Goal: Register for event/course

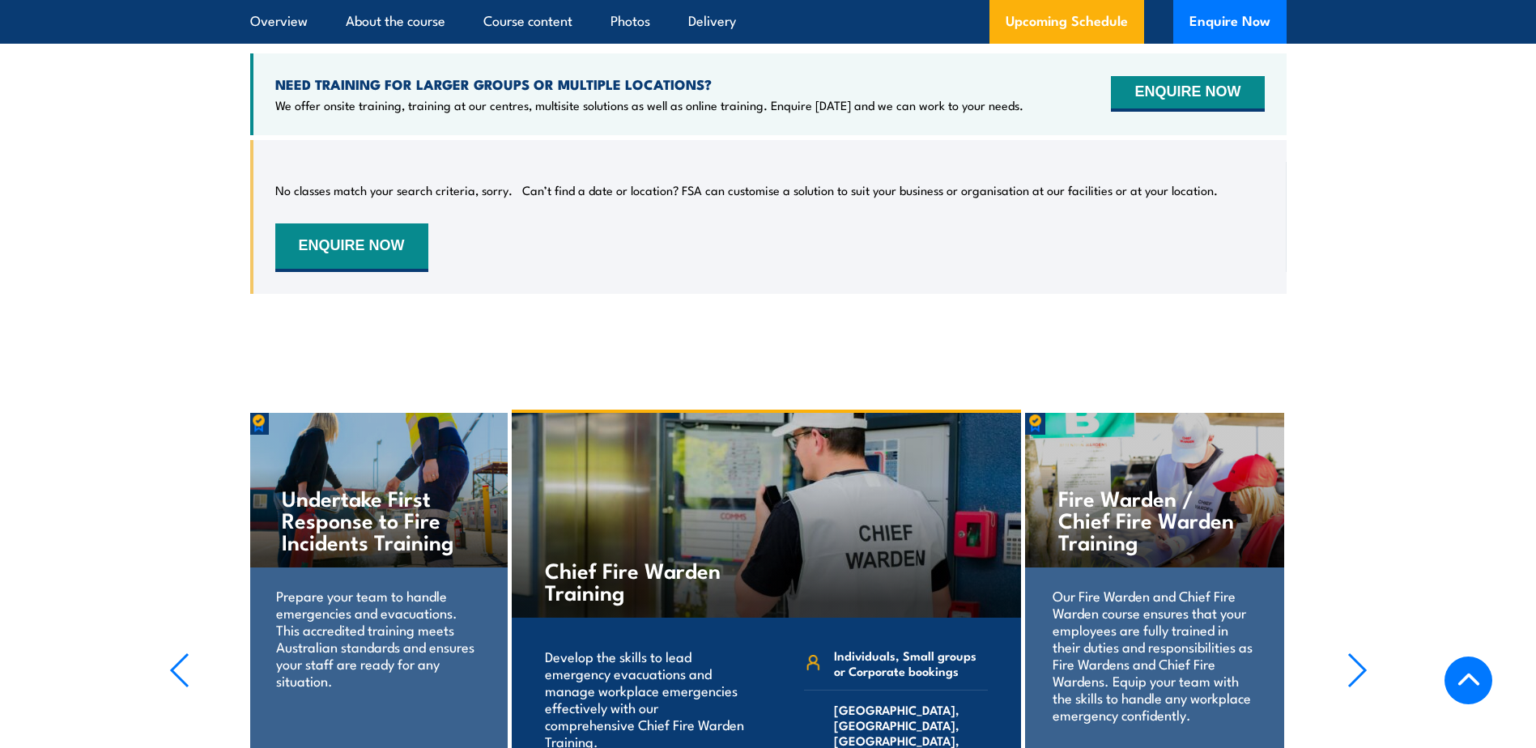
scroll to position [2855, 0]
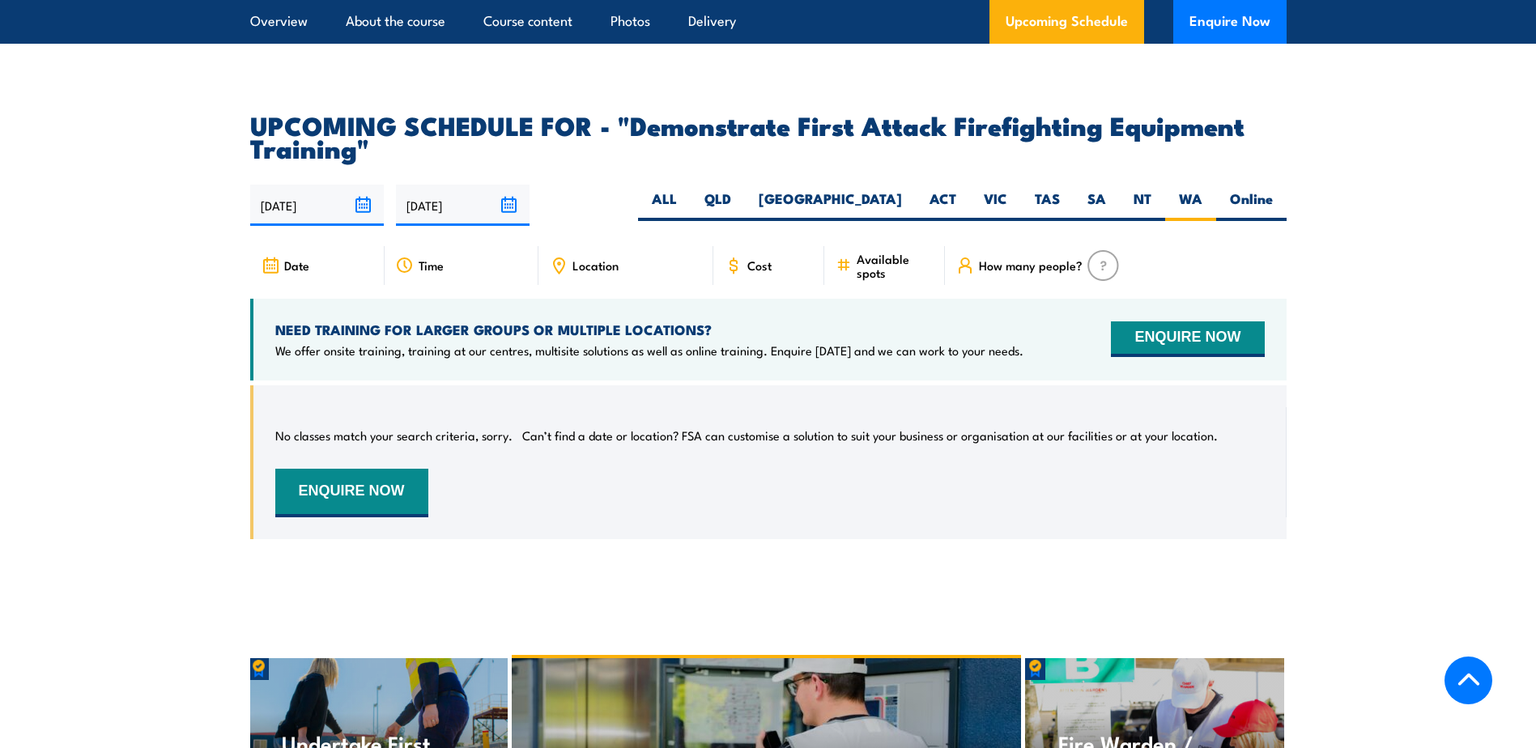
click at [1100, 250] on img at bounding box center [1104, 265] width 32 height 31
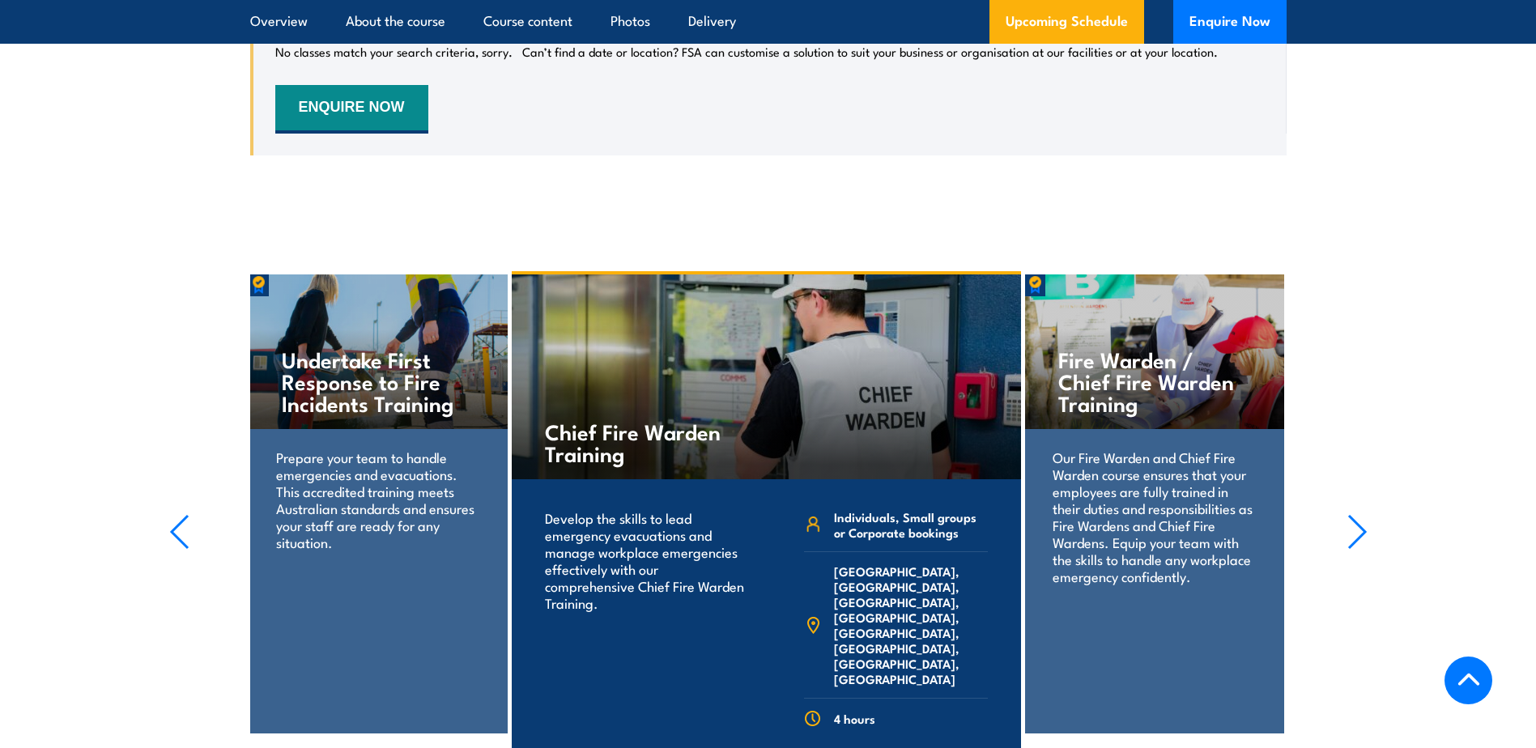
scroll to position [3260, 0]
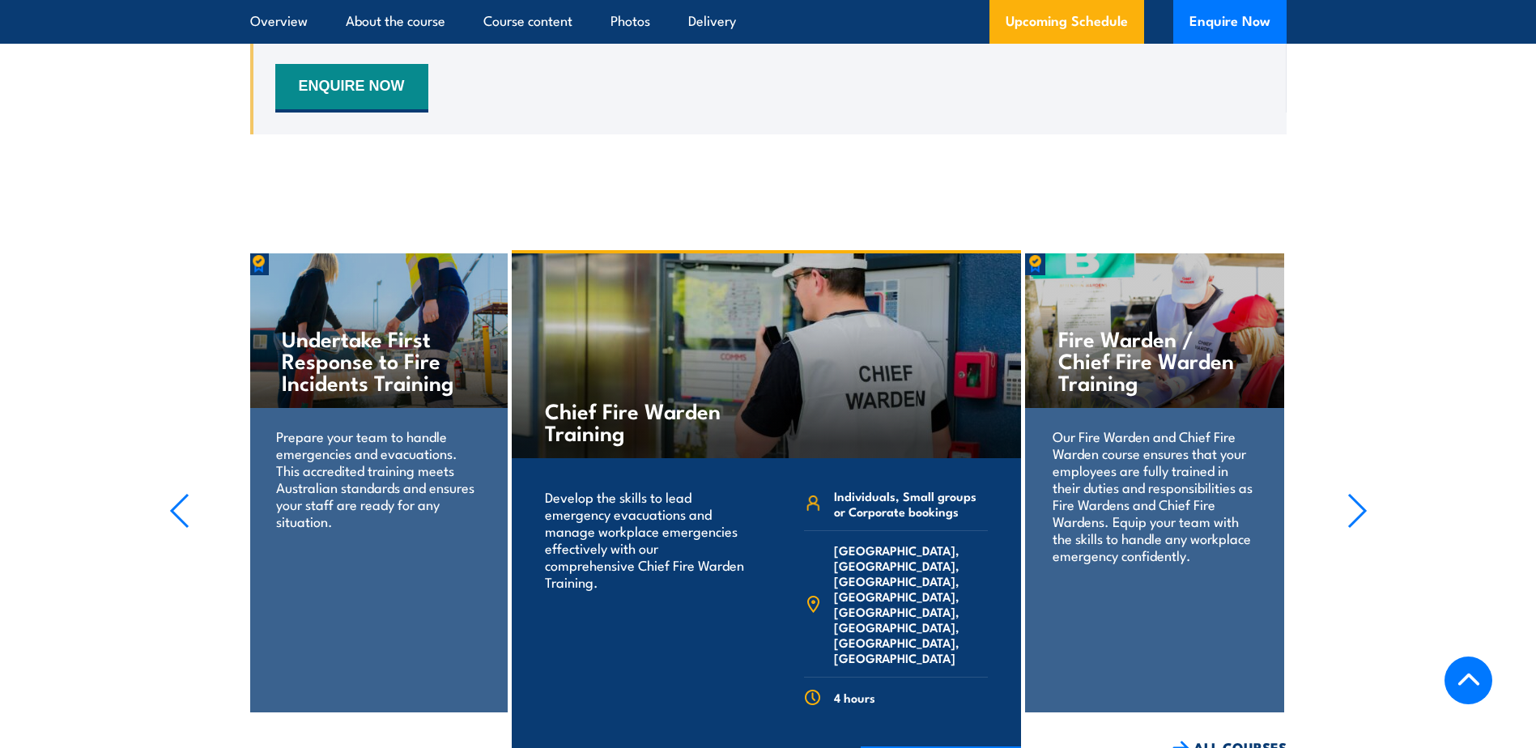
click at [334, 433] on p "Prepare your team to handle emergencies and evacuations. This accredited traini…" at bounding box center [377, 479] width 203 height 102
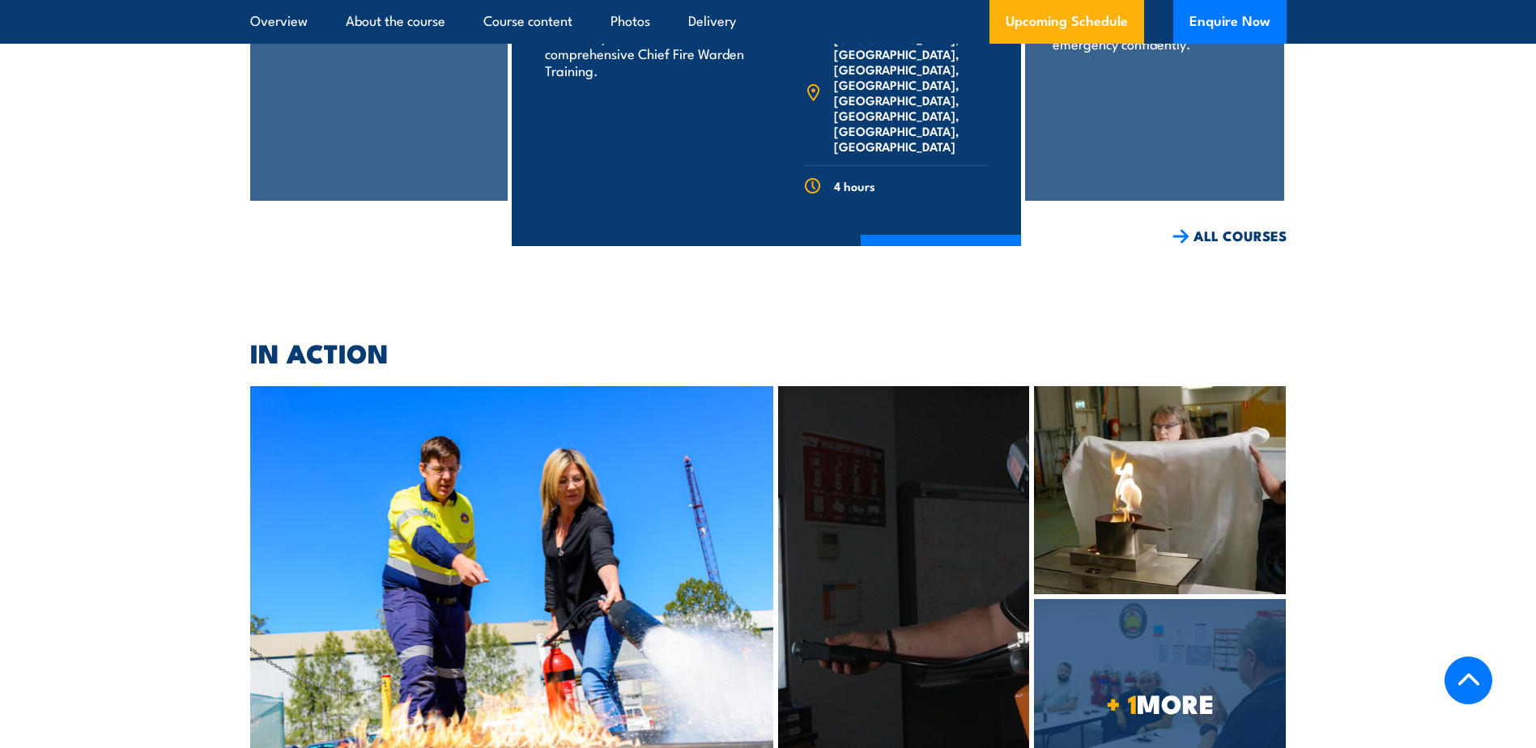
scroll to position [3422, 0]
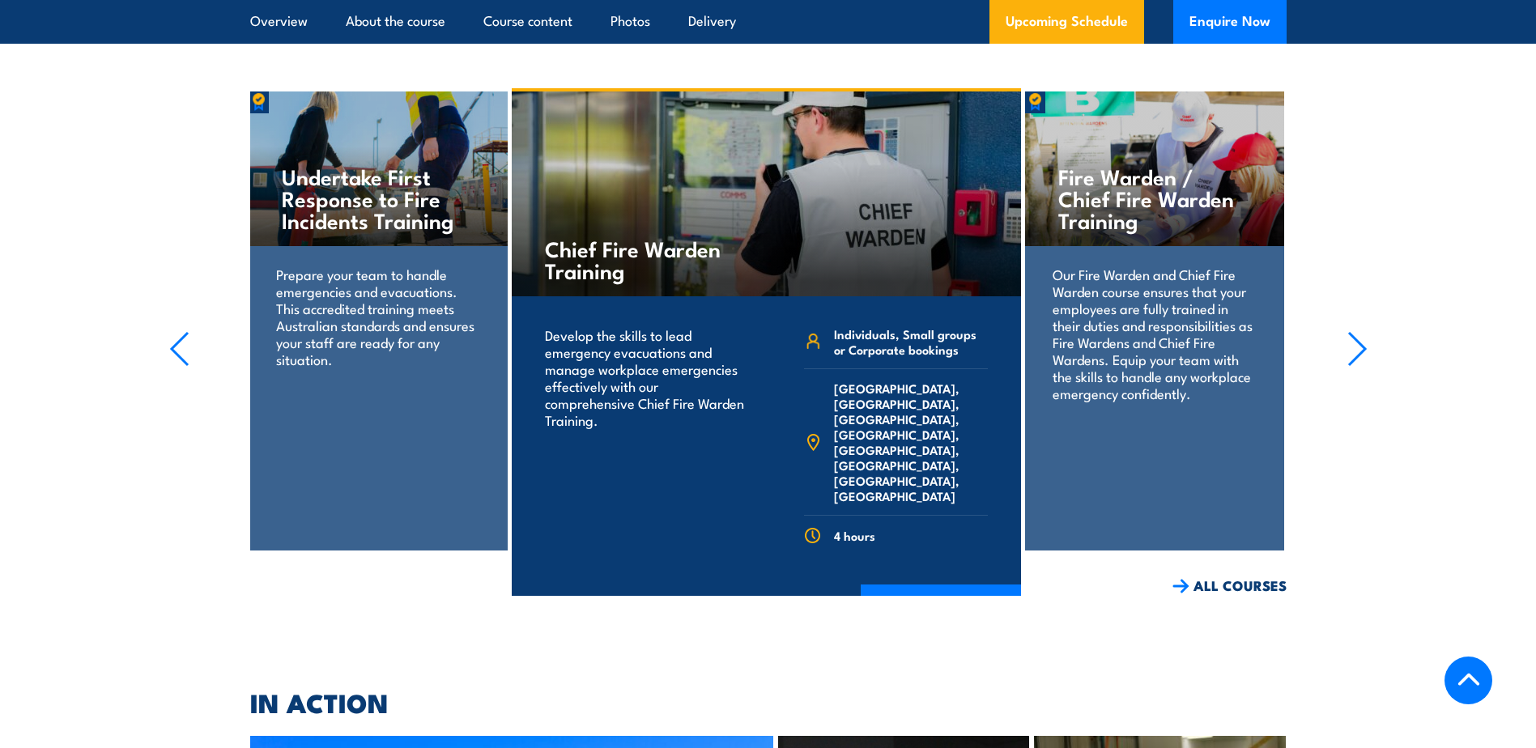
click at [335, 119] on div "Undertake First Response to Fire Incidents Training" at bounding box center [378, 169] width 258 height 155
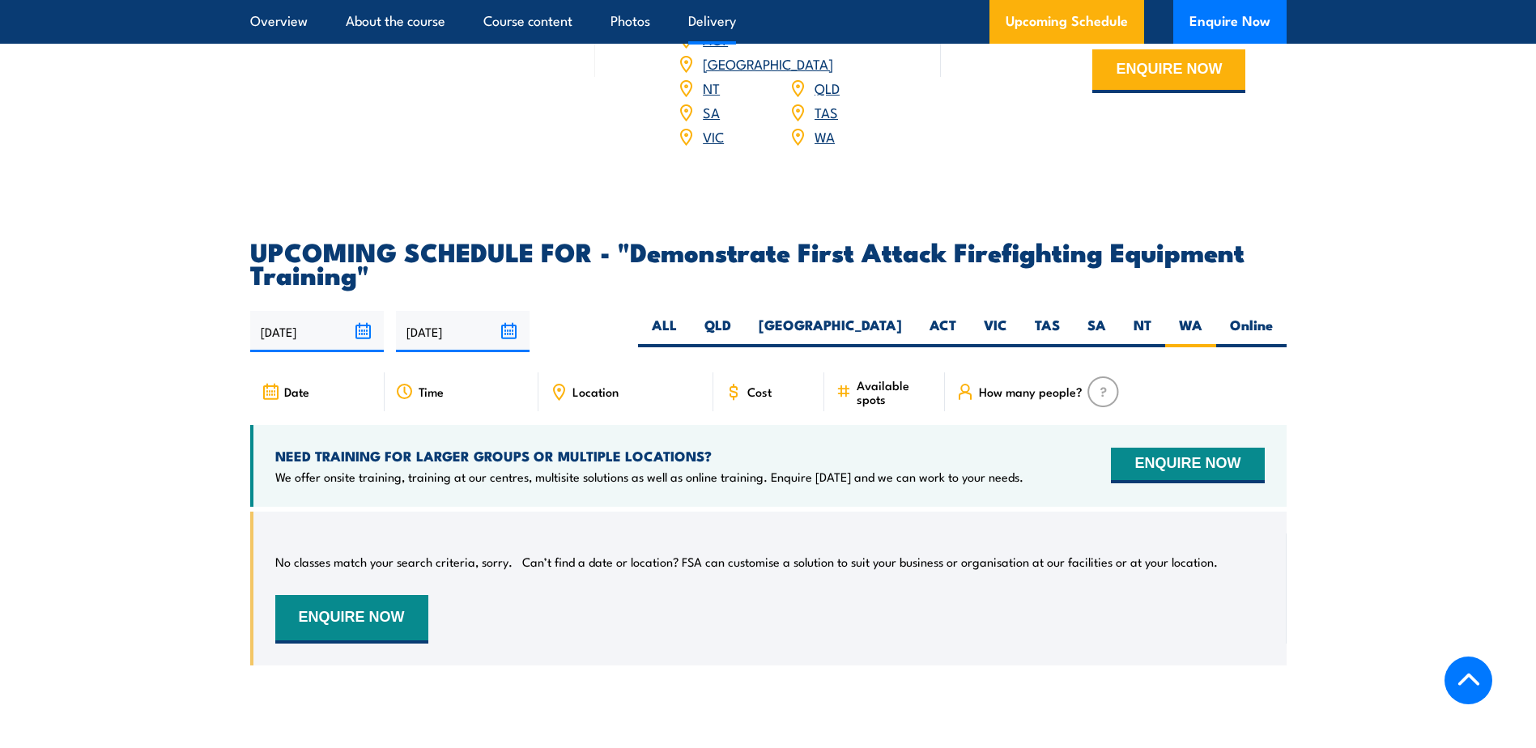
scroll to position [2531, 0]
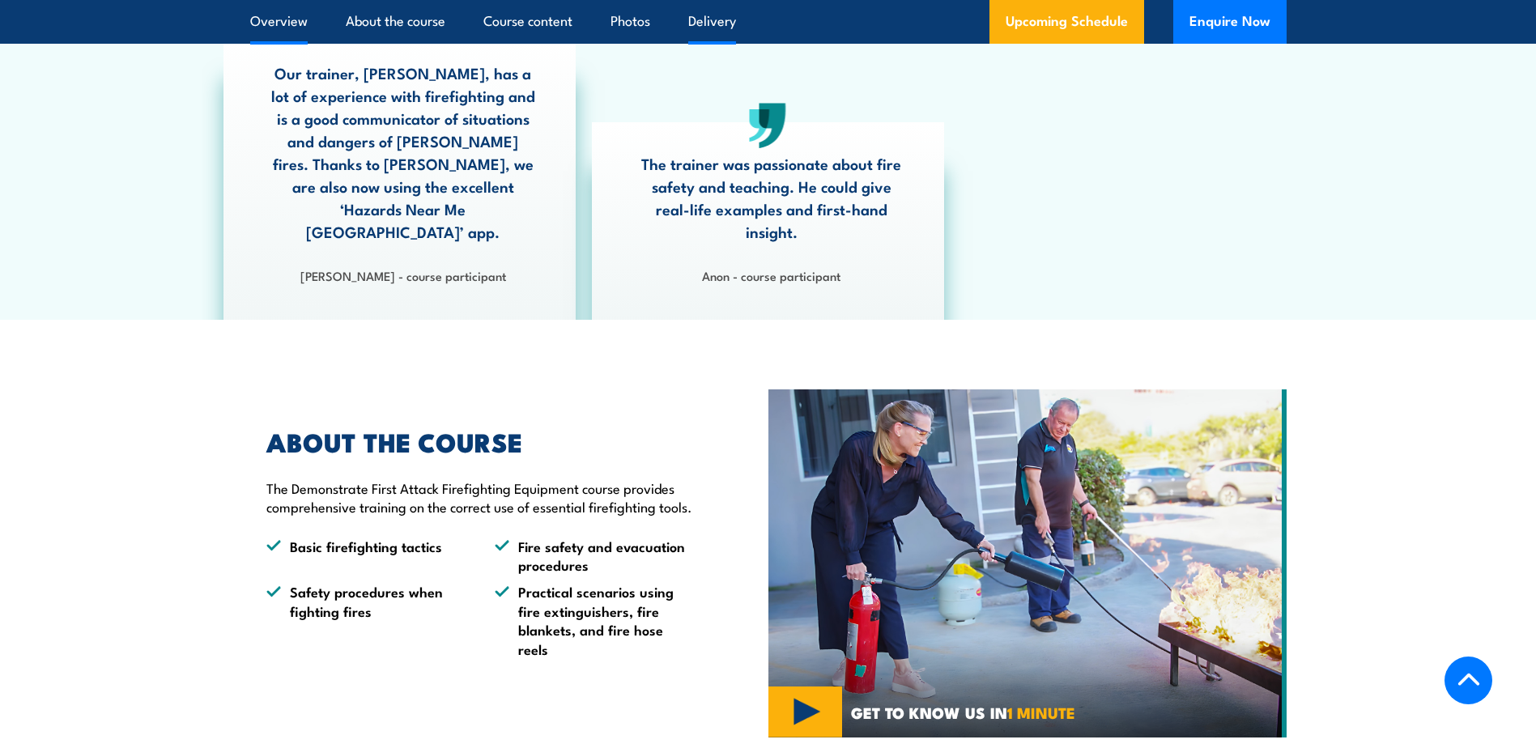
click at [719, 22] on link "Delivery" at bounding box center [712, 21] width 48 height 43
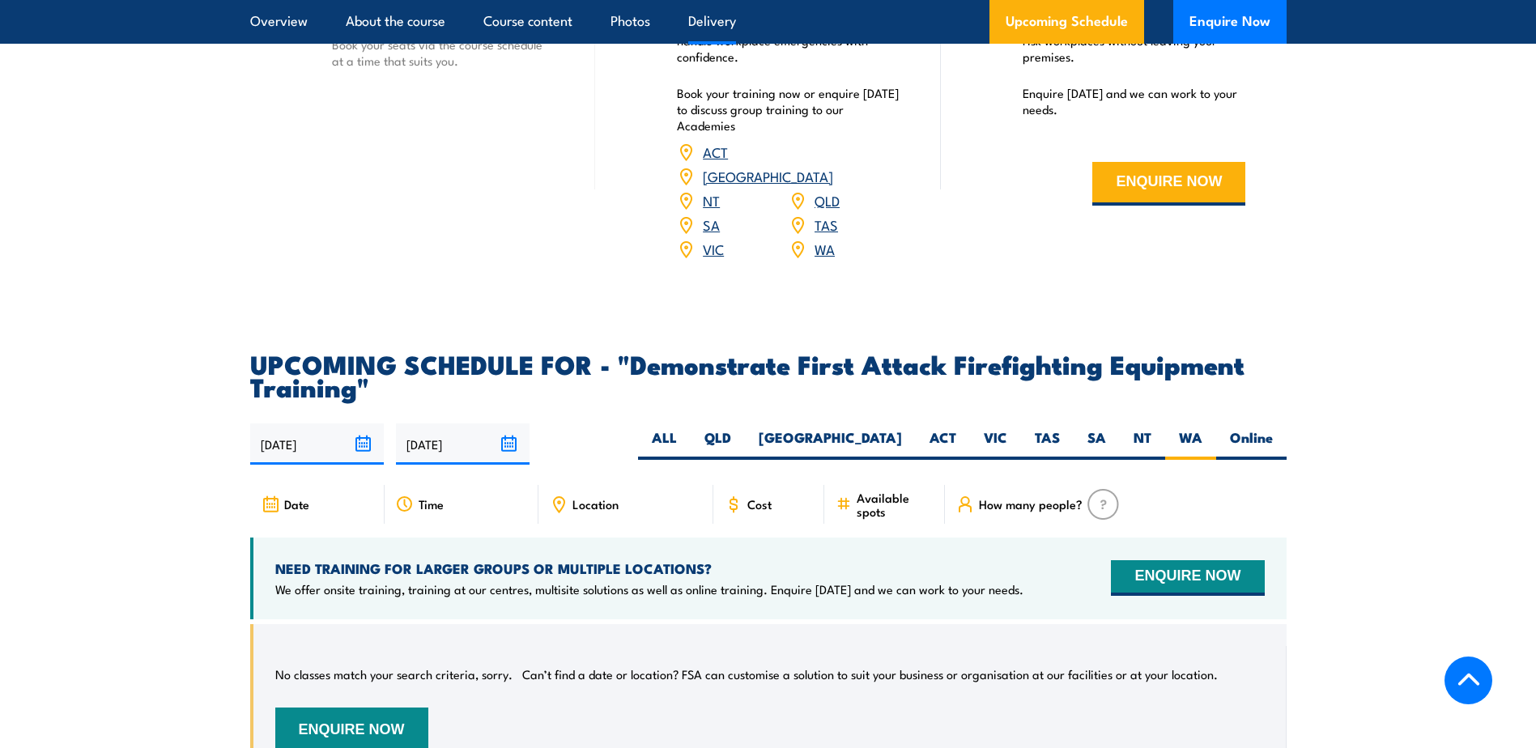
scroll to position [2617, 0]
click at [1187, 428] on label "WA" at bounding box center [1190, 444] width 51 height 32
click at [1202, 428] on input "WA" at bounding box center [1207, 433] width 11 height 11
click at [1224, 428] on label "Online" at bounding box center [1251, 444] width 70 height 32
click at [1273, 428] on input "Online" at bounding box center [1278, 433] width 11 height 11
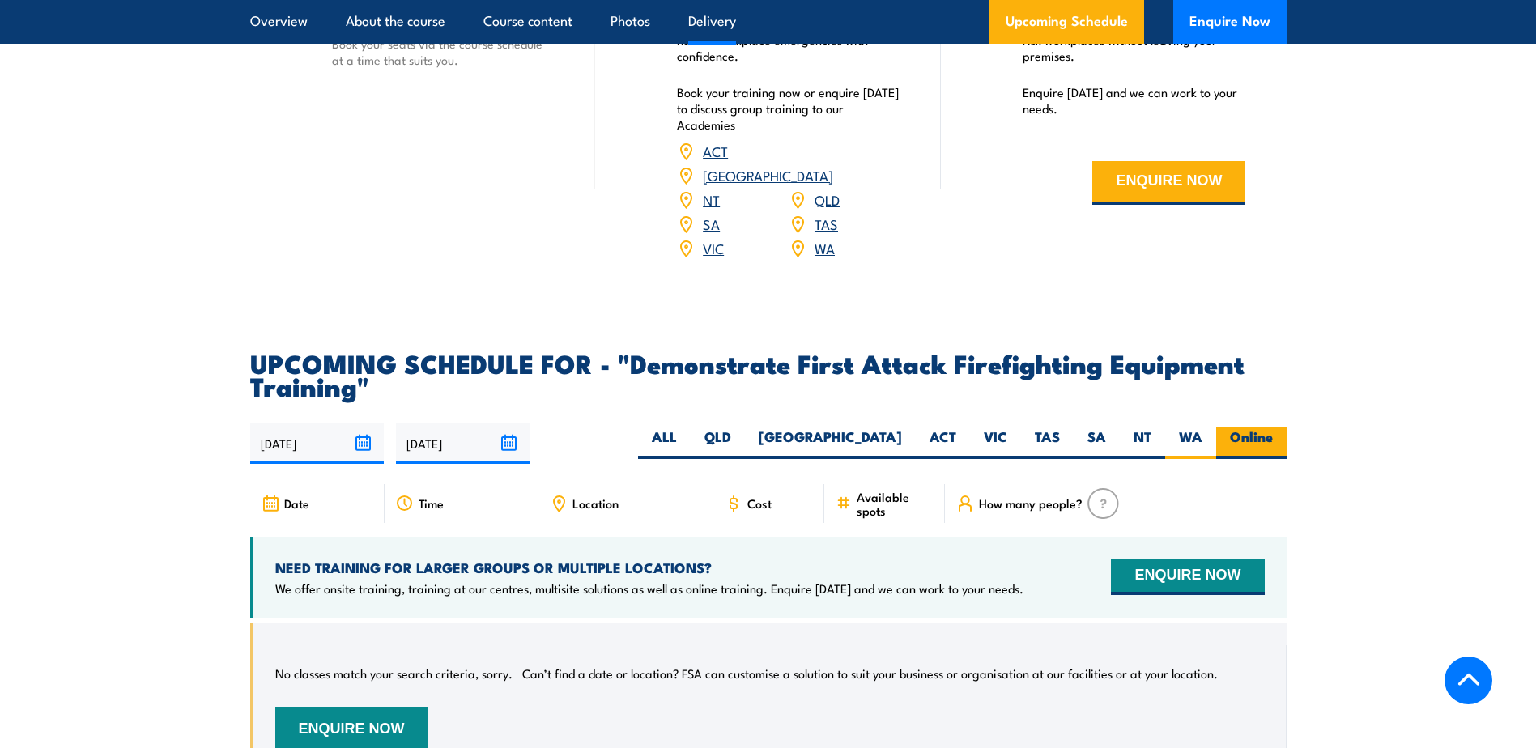
radio input "true"
